Goal: Find specific page/section: Find specific page/section

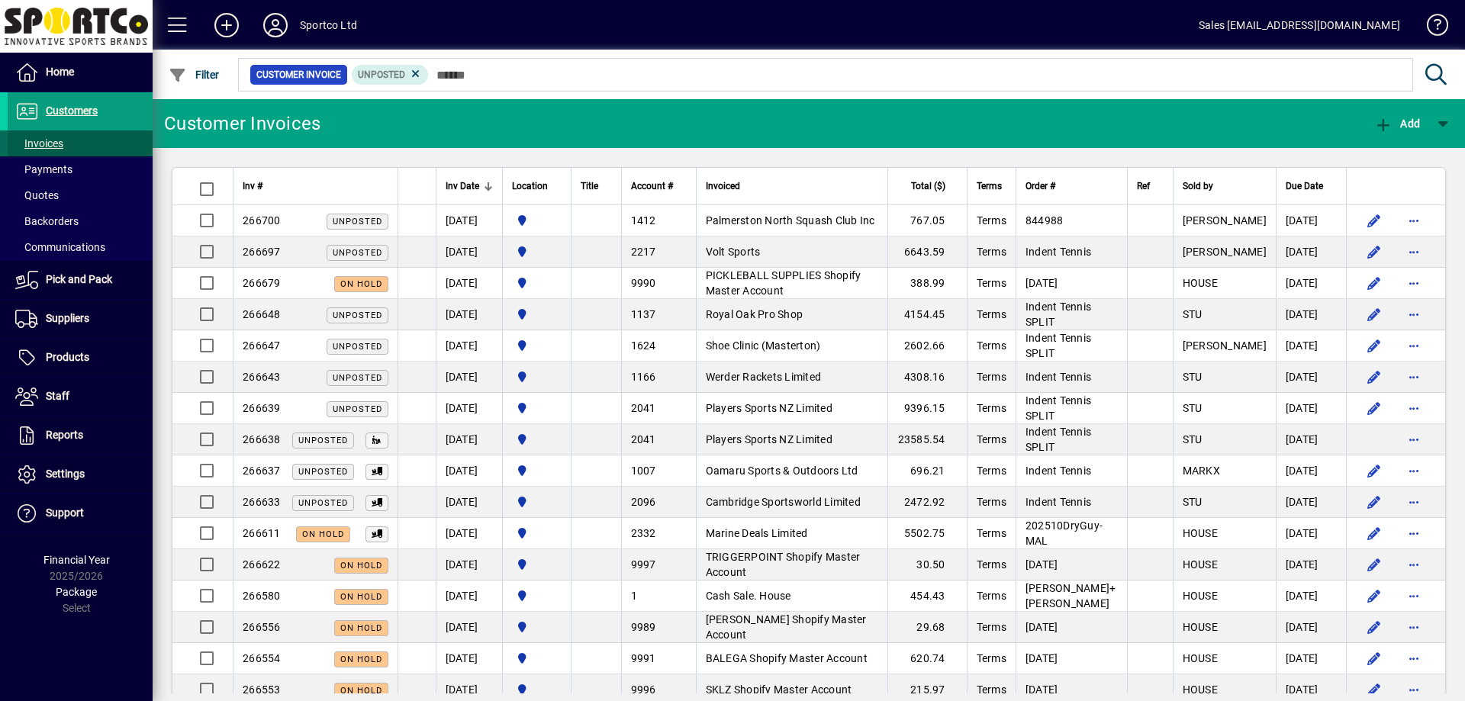
click at [44, 143] on span "Invoices" at bounding box center [39, 143] width 48 height 12
click at [64, 109] on span "Customers" at bounding box center [72, 111] width 52 height 12
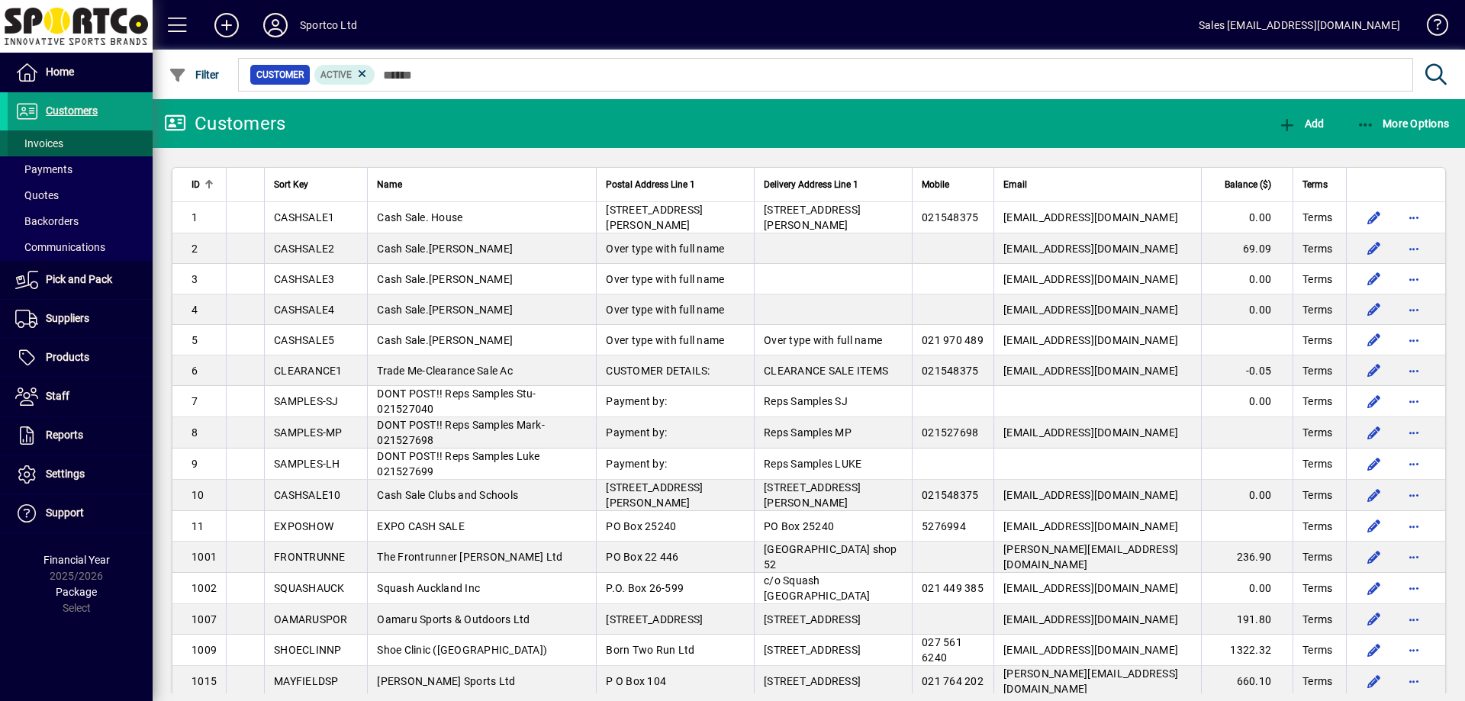
click at [43, 141] on span "Invoices" at bounding box center [39, 143] width 48 height 12
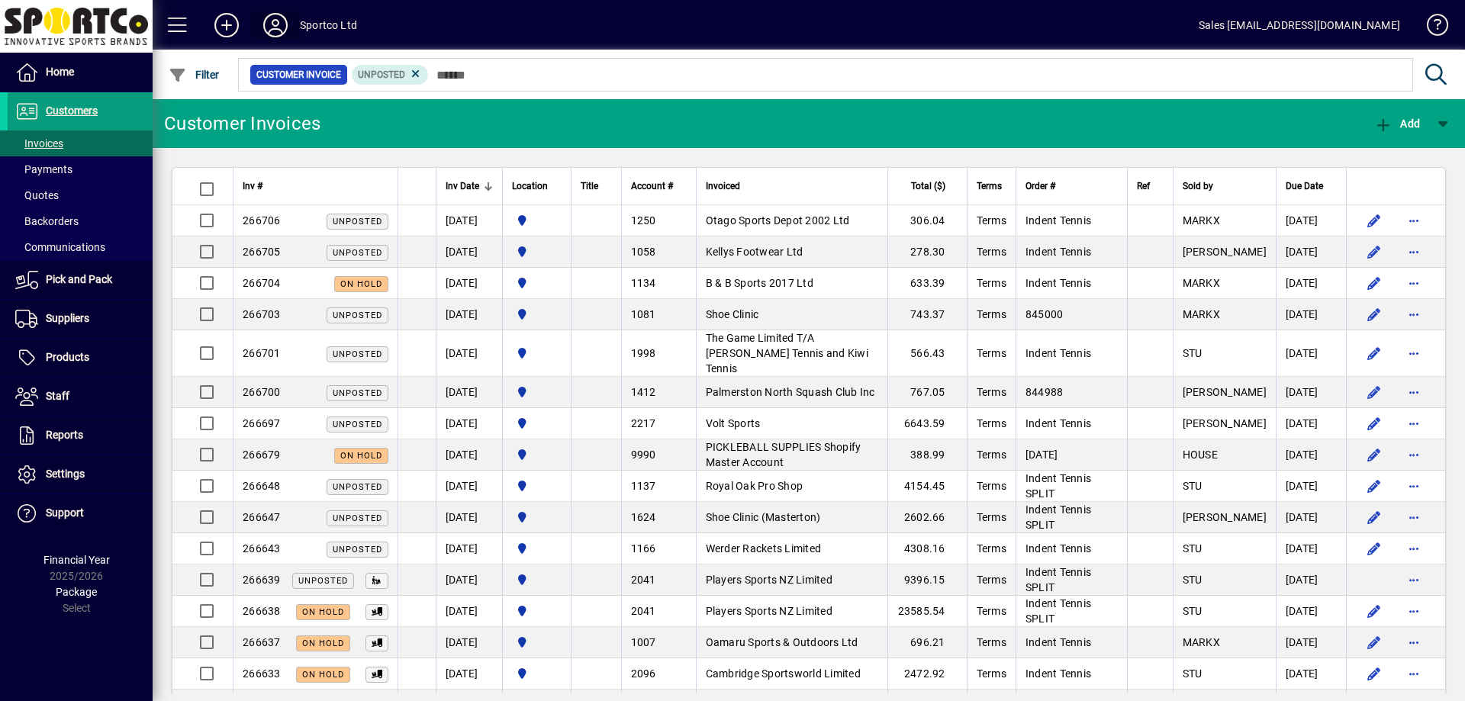
click at [275, 21] on icon at bounding box center [275, 25] width 31 height 24
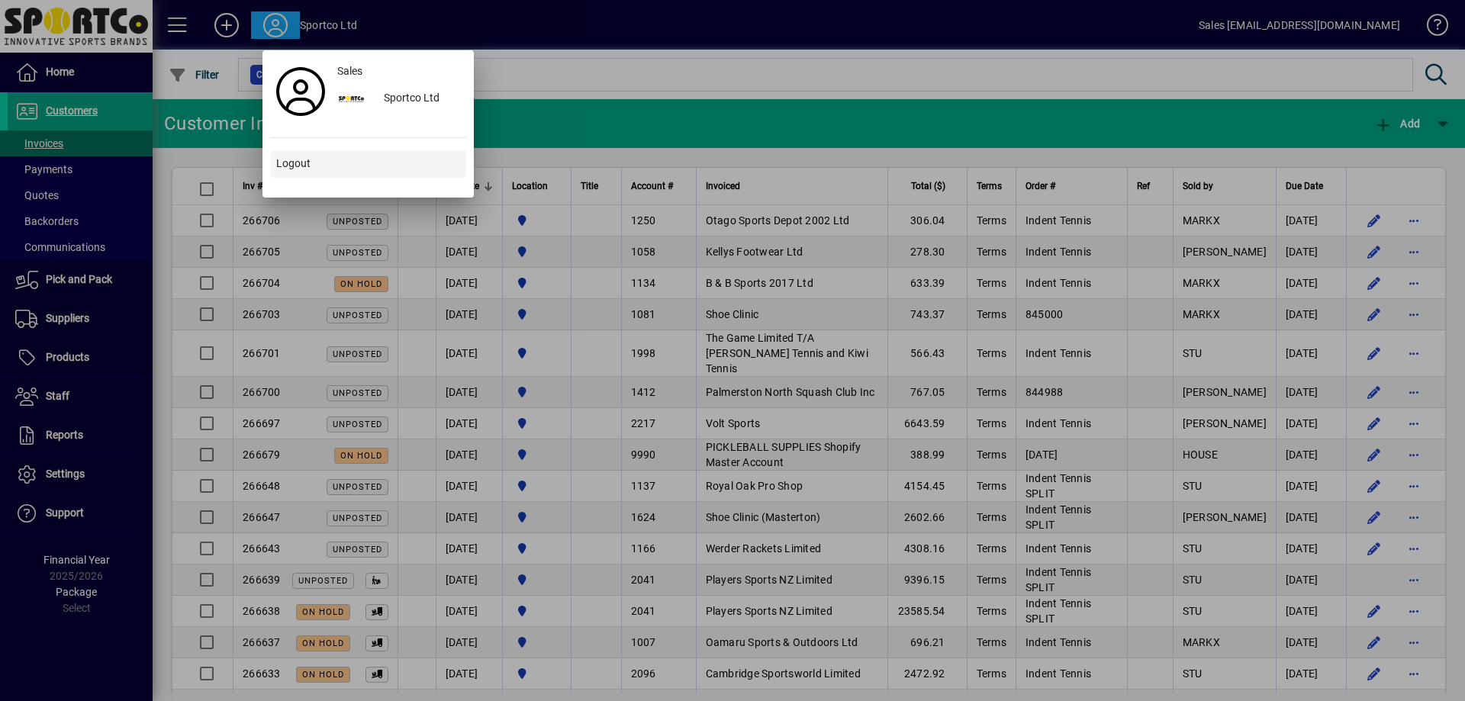
click at [340, 161] on span at bounding box center [368, 164] width 196 height 37
